Goal: Information Seeking & Learning: Learn about a topic

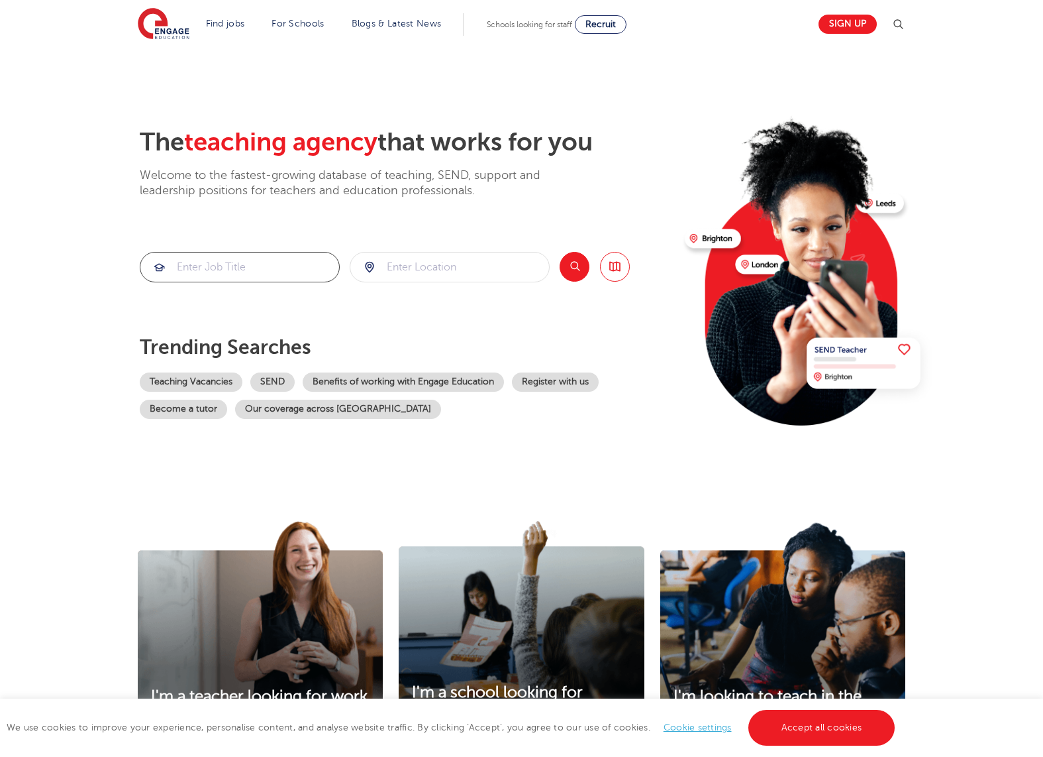
click at [287, 260] on input "search" at bounding box center [239, 266] width 199 height 29
type input "t"
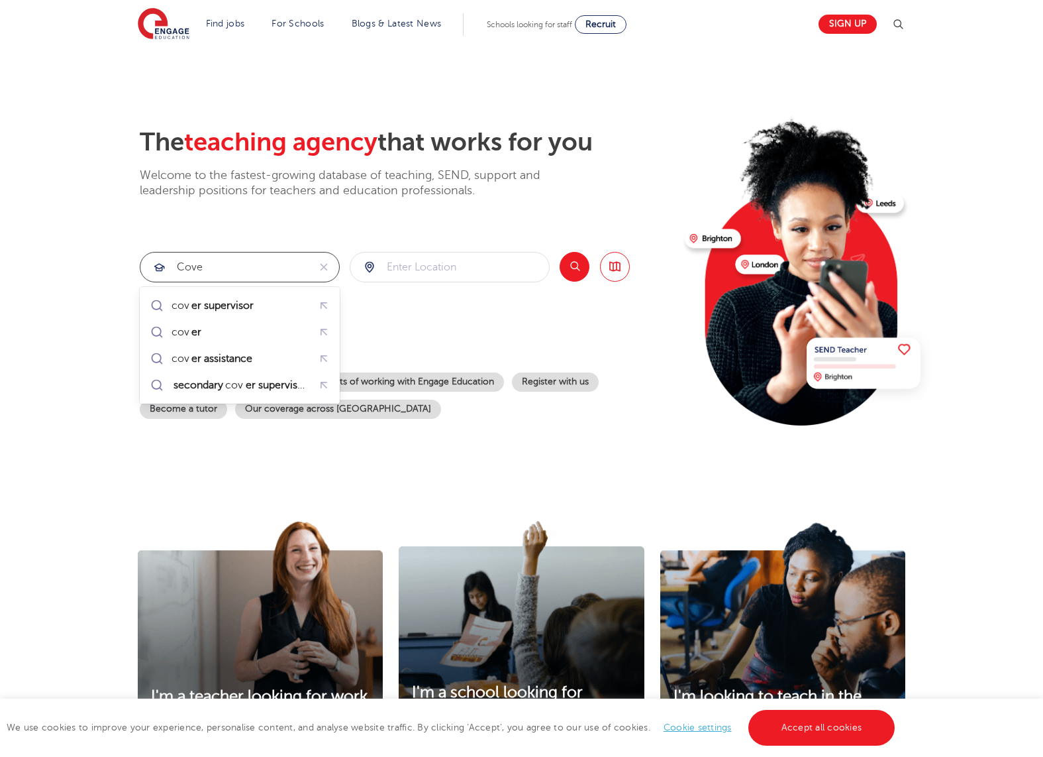
type input "cover"
click at [233, 331] on mark "teacher" at bounding box center [222, 332] width 40 height 16
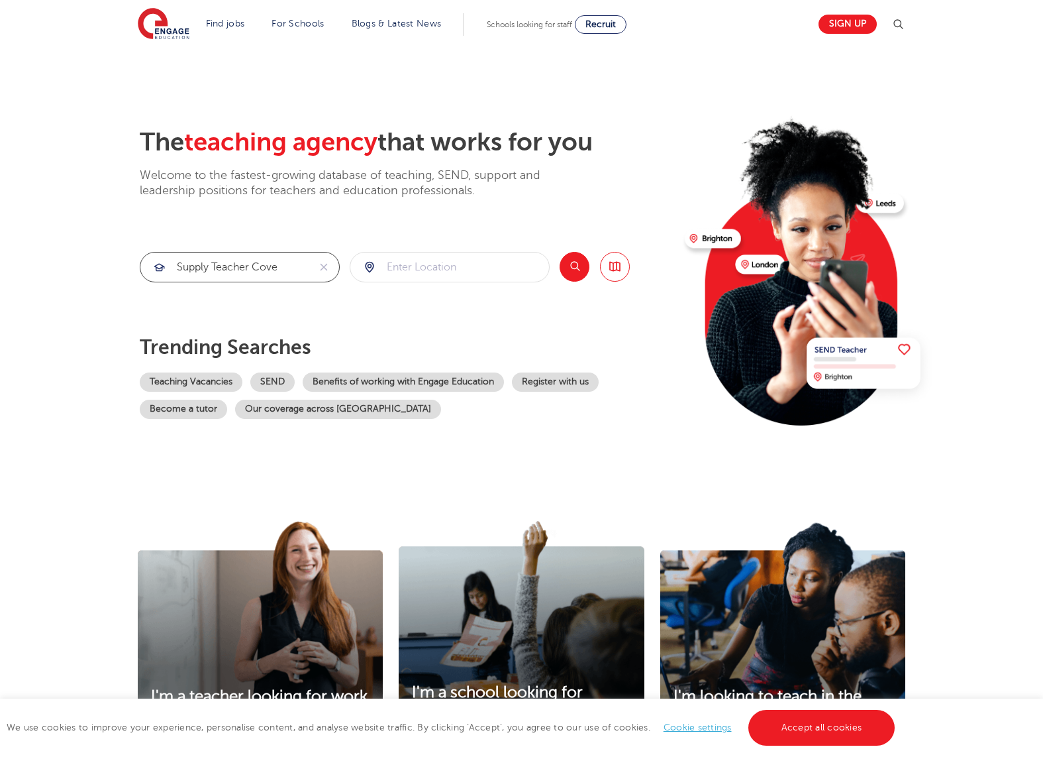
type input "supply teacher cover"
click at [437, 270] on input "search" at bounding box center [449, 266] width 199 height 29
type input "west"
type input "[GEOGRAPHIC_DATA]"
click at [573, 258] on button "Search" at bounding box center [575, 267] width 30 height 30
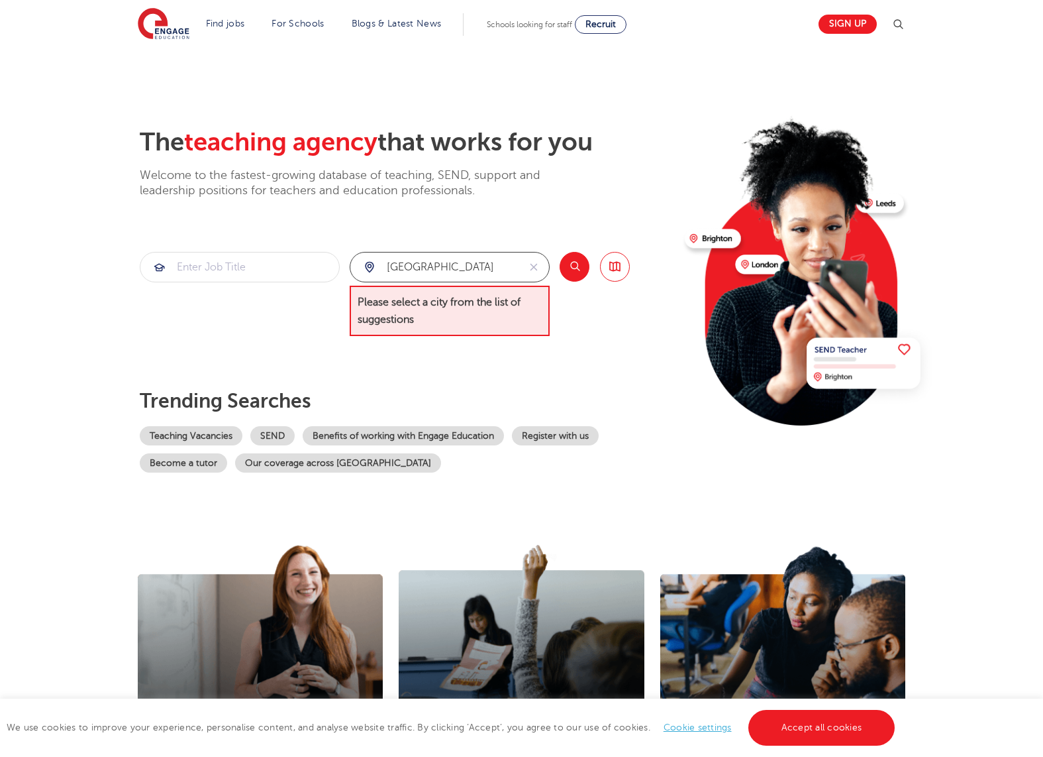
click at [457, 278] on input "[GEOGRAPHIC_DATA]" at bounding box center [434, 266] width 168 height 29
type input "stoke"
type input "west"
type input ","
type input "mid"
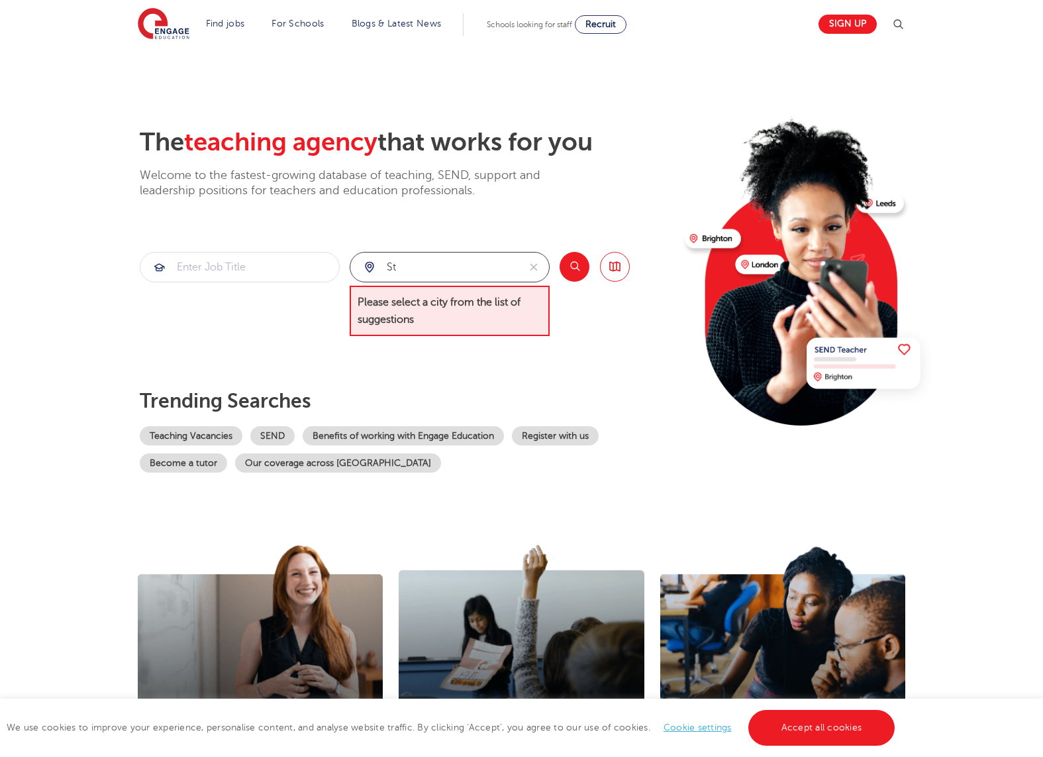
type input "s"
click at [264, 74] on section "The teaching agency that works for you Welcome to the fastest-growing database …" at bounding box center [521, 278] width 1043 height 461
